Goal: Task Accomplishment & Management: Manage account settings

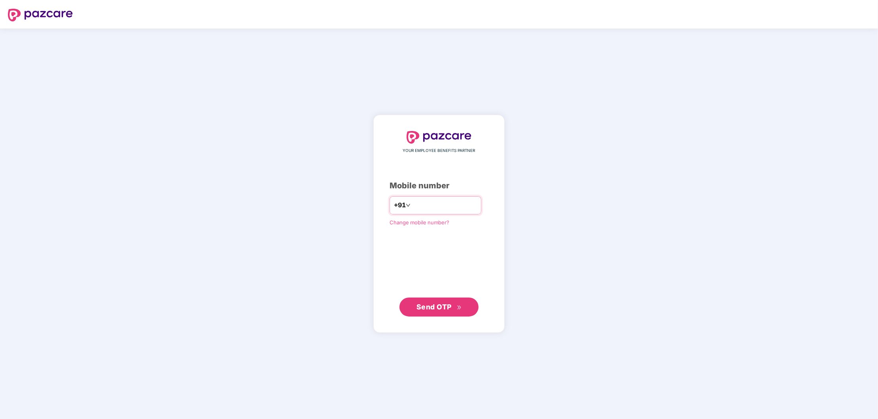
click at [412, 207] on input "number" at bounding box center [444, 205] width 65 height 13
type input "**********"
click at [439, 302] on button "Send OTP" at bounding box center [438, 306] width 79 height 19
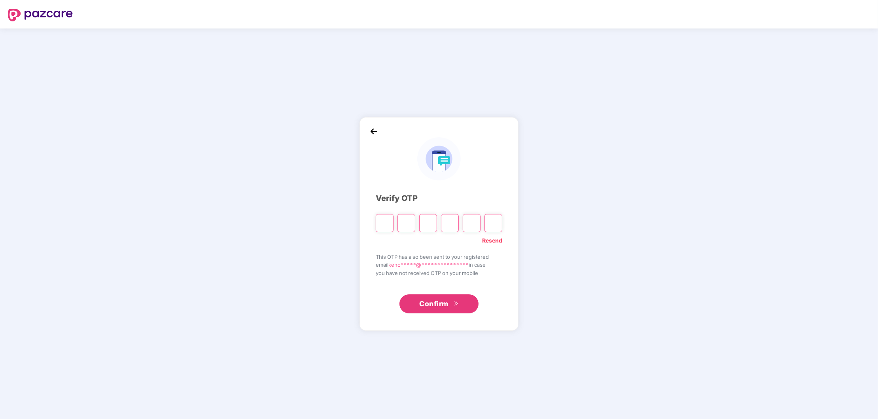
type input "*"
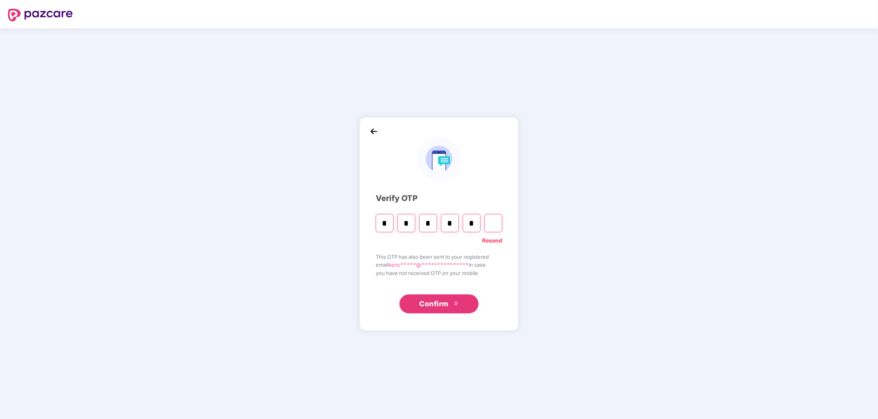
type input "*"
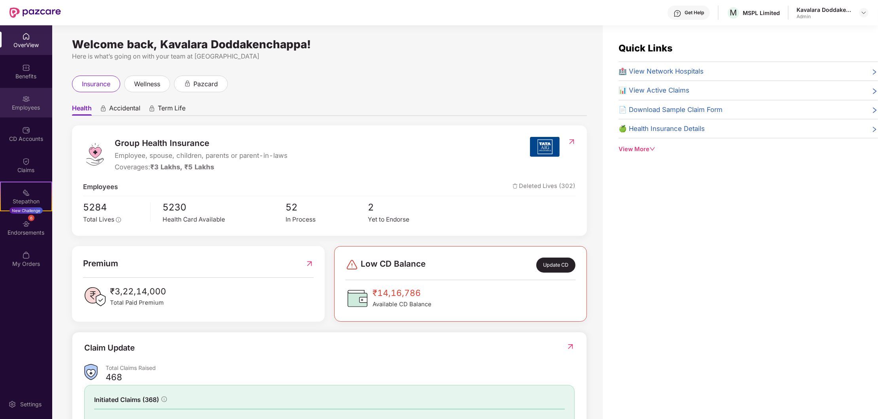
click at [20, 106] on div "Employees" at bounding box center [26, 108] width 52 height 8
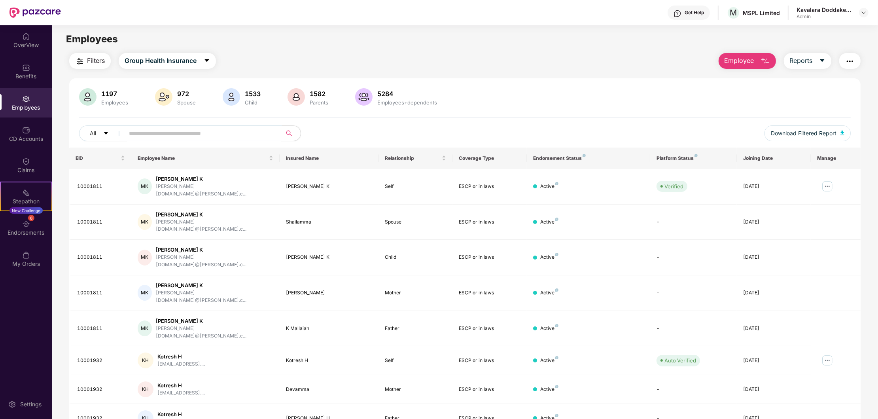
click at [149, 130] on input "text" at bounding box center [200, 133] width 142 height 12
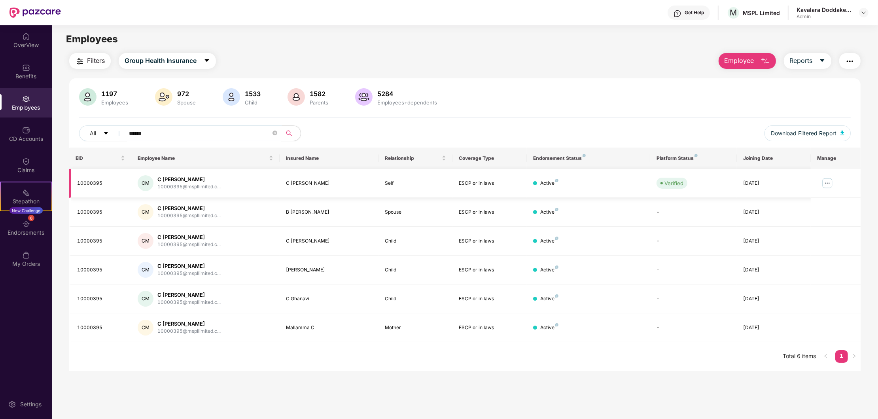
type input "******"
click at [829, 184] on img at bounding box center [827, 183] width 13 height 13
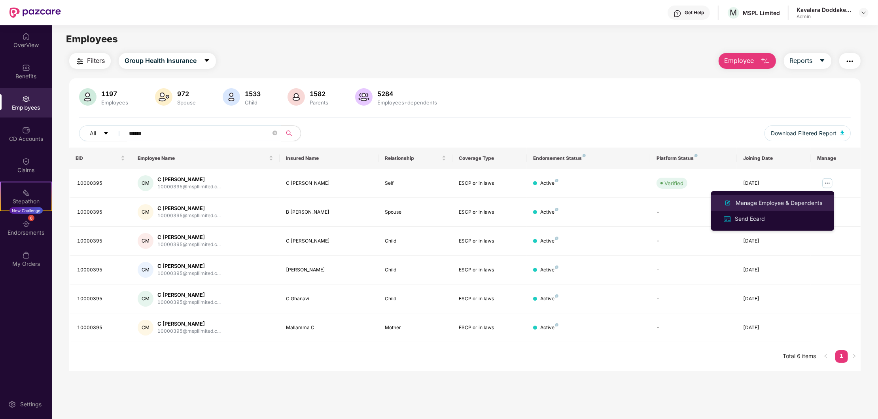
click at [769, 204] on div "Manage Employee & Dependents" at bounding box center [779, 203] width 90 height 9
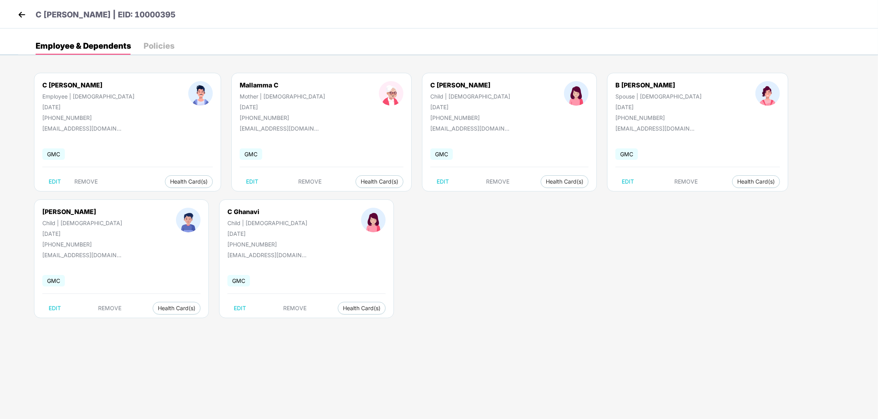
click at [235, 326] on div "C [PERSON_NAME] Employee | [DEMOGRAPHIC_DATA] [DATE] [PHONE_NUMBER] [EMAIL_ADDR…" at bounding box center [448, 199] width 860 height 277
click at [236, 324] on img at bounding box center [237, 325] width 8 height 8
click at [390, 200] on img at bounding box center [389, 198] width 8 height 8
click at [19, 9] on img at bounding box center [22, 15] width 12 height 12
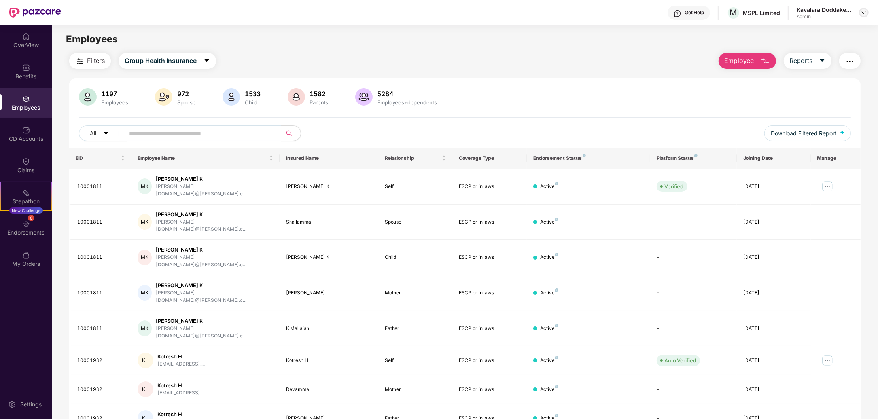
click at [864, 14] on img at bounding box center [863, 12] width 6 height 6
click at [795, 49] on div "Logout" at bounding box center [826, 46] width 103 height 15
